Goal: Check status

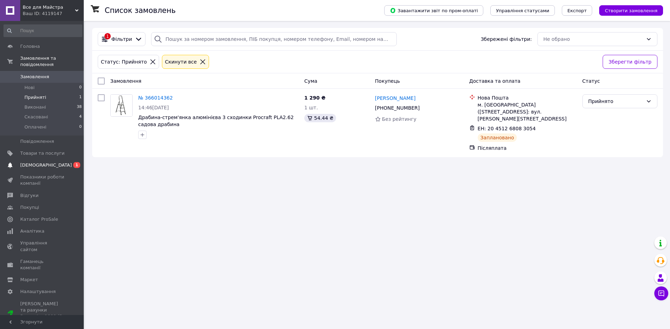
click at [67, 159] on link "Сповіщення 0 1" at bounding box center [43, 165] width 86 height 12
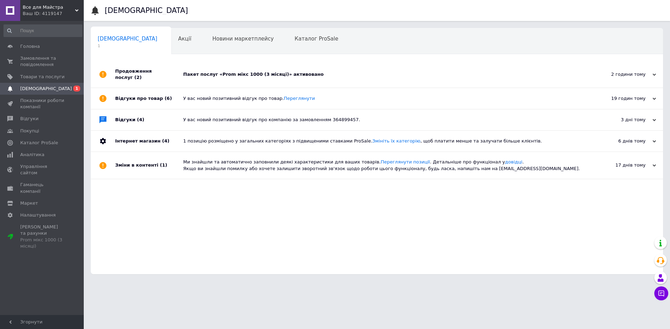
click at [238, 71] on div "Пакет послуг «Prom мікс 1000 (3 місяці)» активовано" at bounding box center [384, 74] width 403 height 6
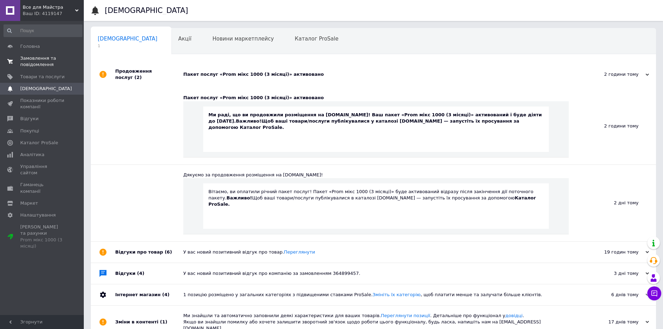
click at [53, 66] on span "Замовлення та повідомлення" at bounding box center [42, 61] width 44 height 13
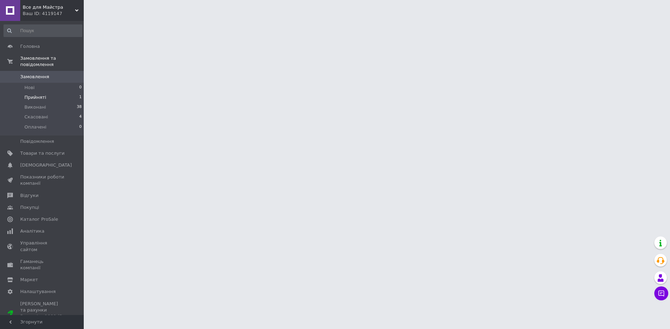
click at [48, 92] on li "Прийняті 1" at bounding box center [43, 97] width 86 height 10
